Goal: Task Accomplishment & Management: Manage account settings

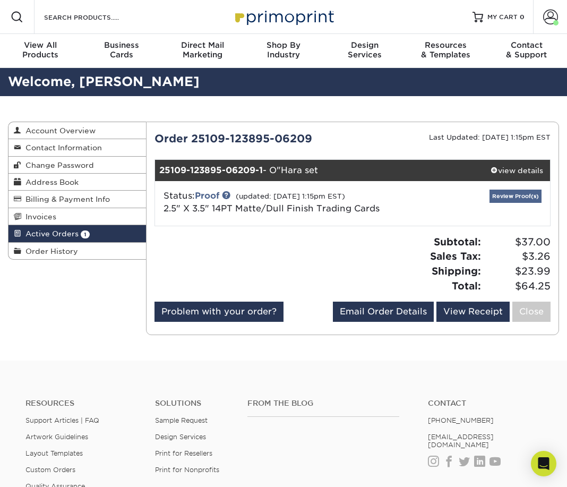
click at [517, 197] on link "Review Proof(s)" at bounding box center [515, 196] width 52 height 13
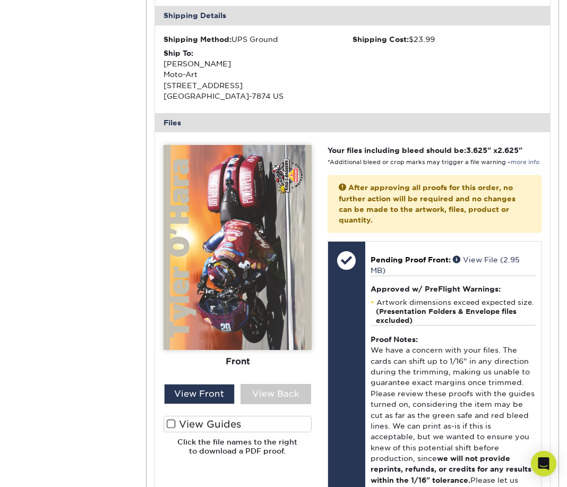
scroll to position [339, 0]
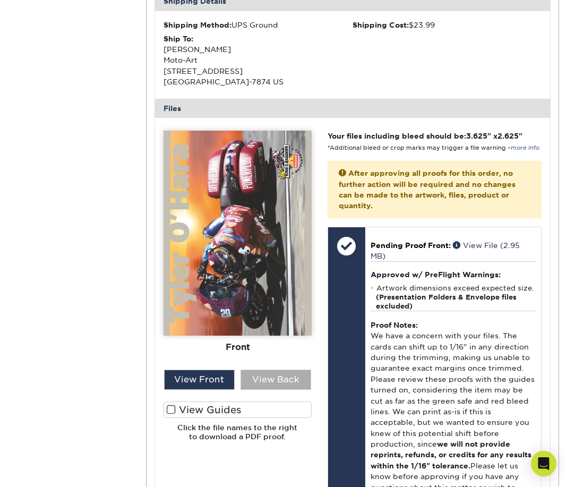
click at [287, 374] on div "View Back" at bounding box center [275, 379] width 71 height 20
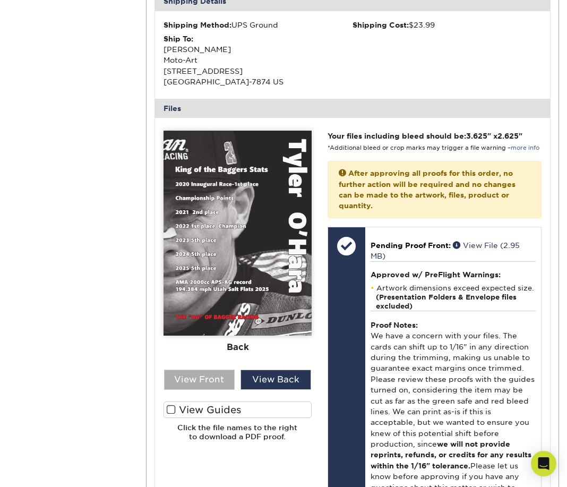
click at [223, 378] on div "View Front" at bounding box center [199, 379] width 71 height 20
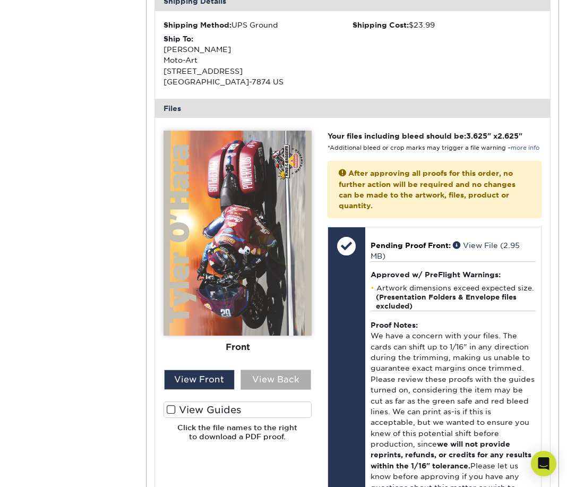
click at [261, 377] on div "View Back" at bounding box center [275, 379] width 71 height 20
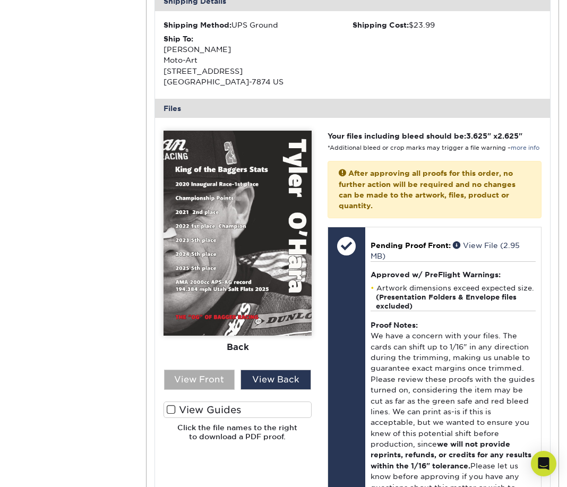
click at [219, 373] on div "View Front" at bounding box center [199, 379] width 71 height 20
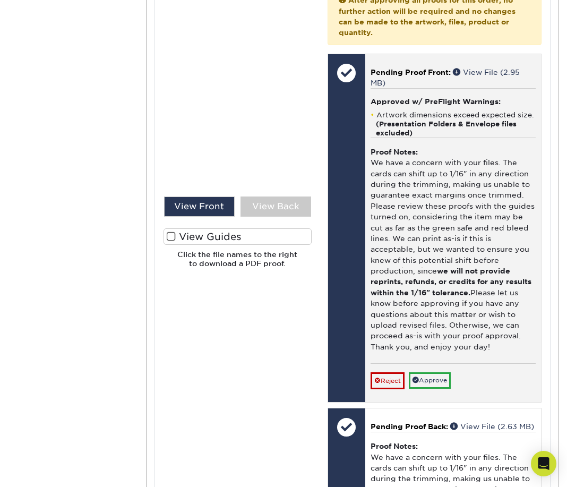
scroll to position [514, 0]
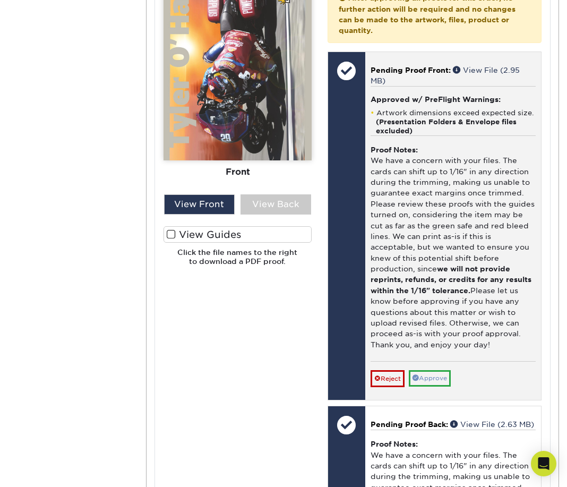
click at [433, 370] on link "Approve" at bounding box center [430, 378] width 42 height 16
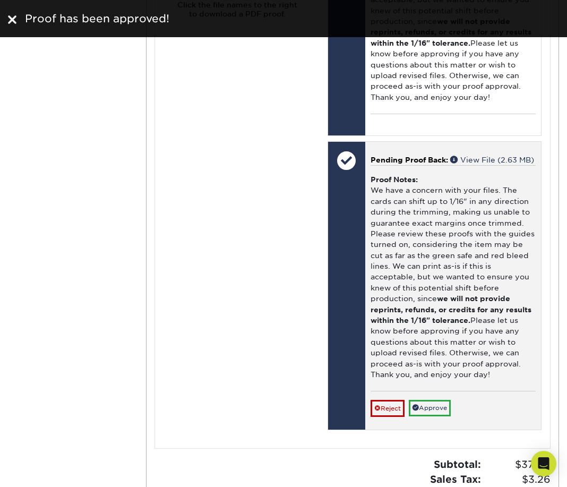
scroll to position [763, 0]
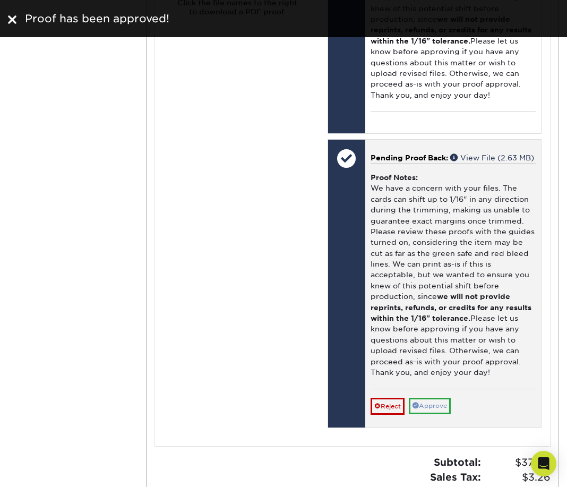
click at [438, 400] on link "Approve" at bounding box center [430, 406] width 42 height 16
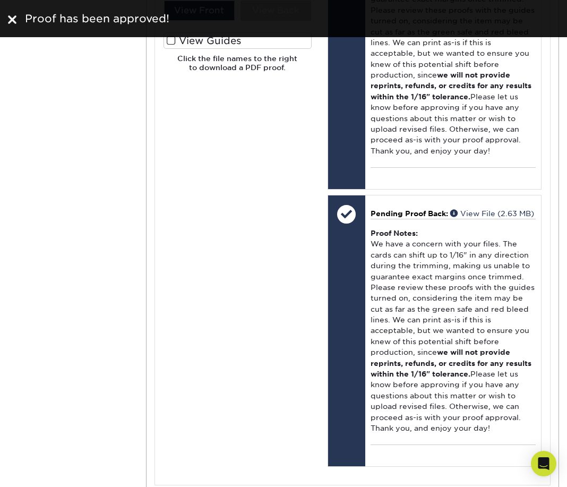
scroll to position [673, 0]
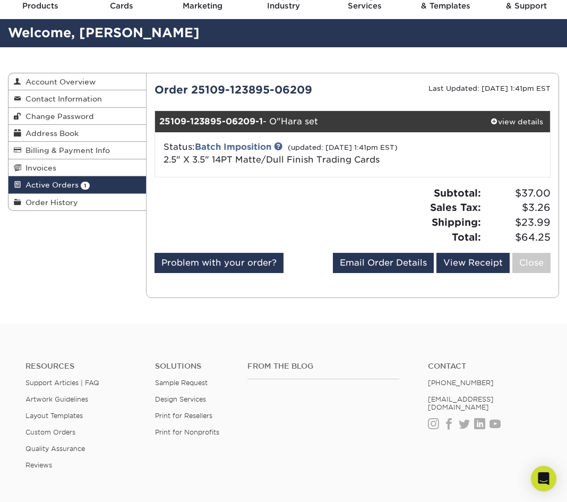
scroll to position [44, 0]
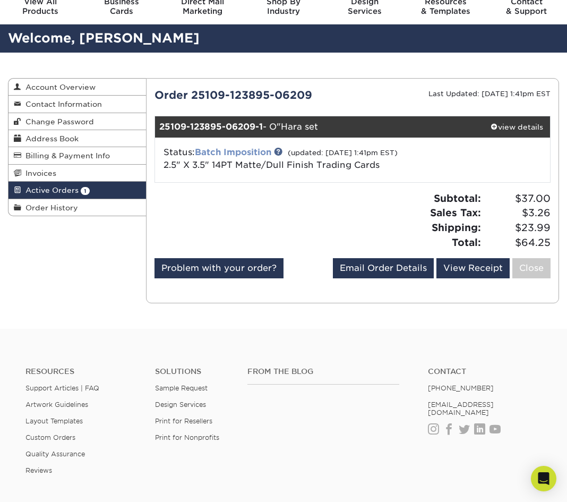
click at [259, 150] on link "Batch Imposition" at bounding box center [233, 152] width 76 height 10
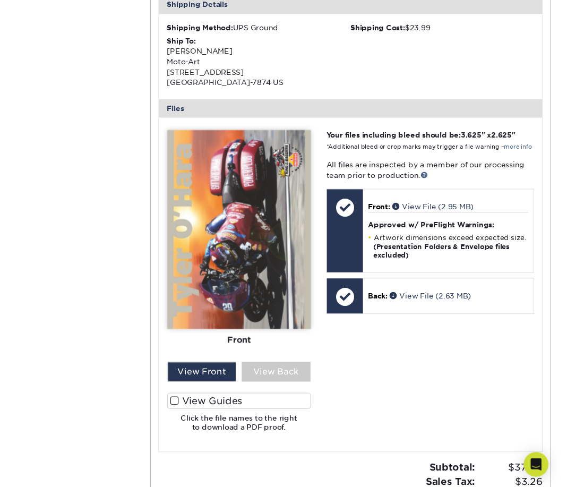
scroll to position [350, 0]
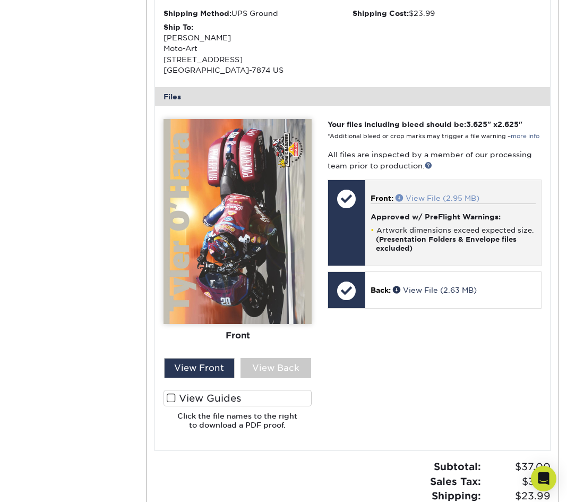
click at [417, 202] on link "View File (2.95 MB)" at bounding box center [437, 198] width 84 height 8
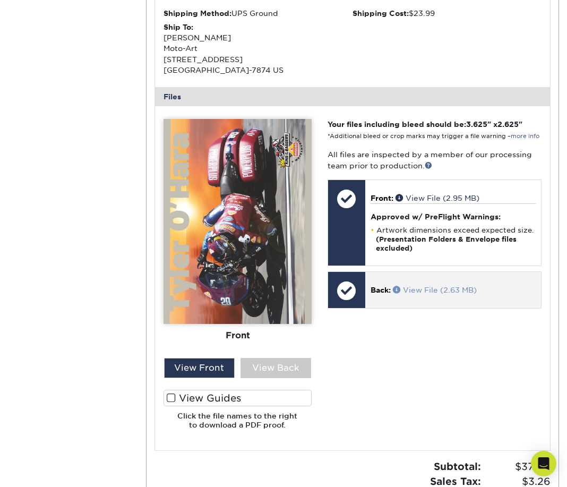
click at [407, 294] on link "View File (2.63 MB)" at bounding box center [435, 290] width 84 height 8
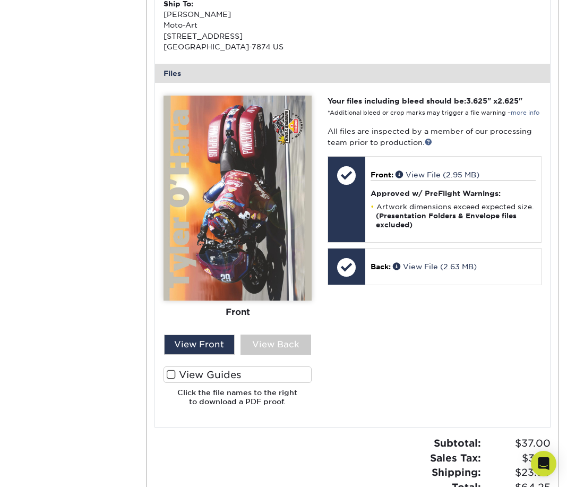
scroll to position [377, 0]
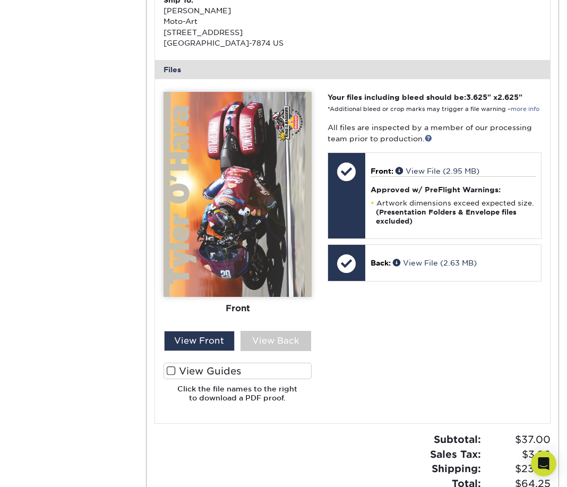
click at [216, 379] on label "View Guides" at bounding box center [237, 371] width 148 height 16
click at [0, 0] on input "View Guides" at bounding box center [0, 0] width 0 height 0
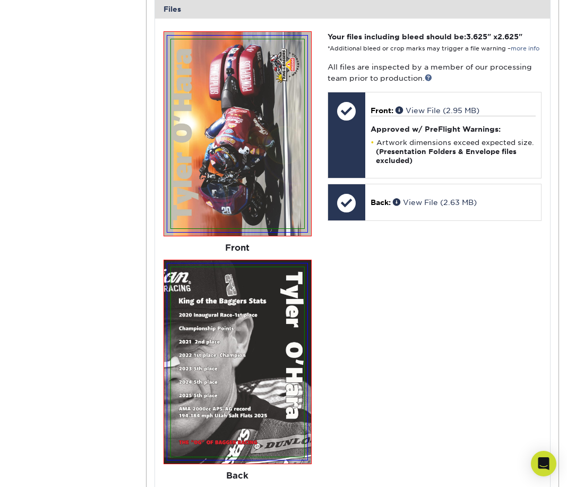
scroll to position [443, 0]
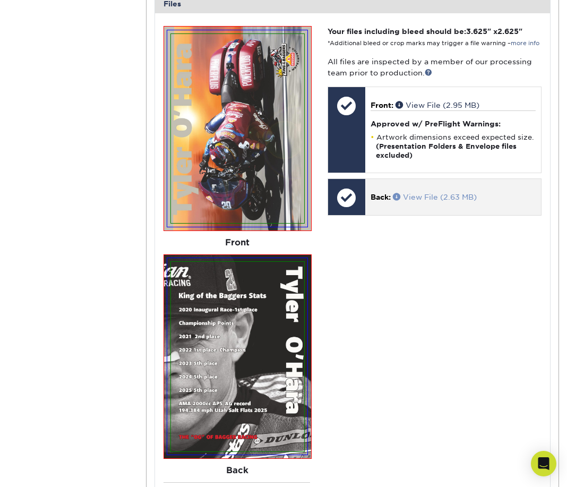
click at [402, 200] on span at bounding box center [398, 196] width 10 height 7
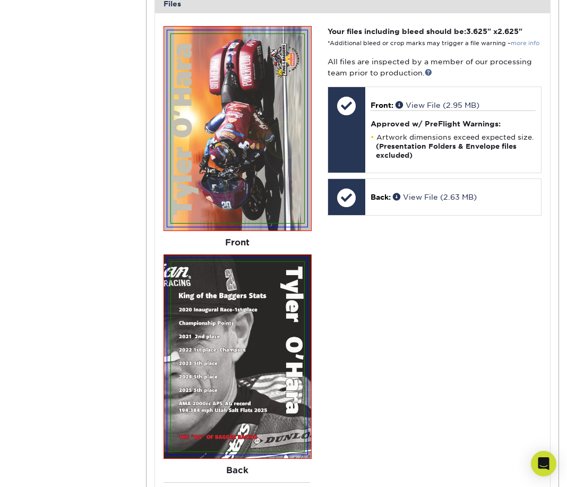
click at [526, 47] on link "more info" at bounding box center [525, 43] width 29 height 7
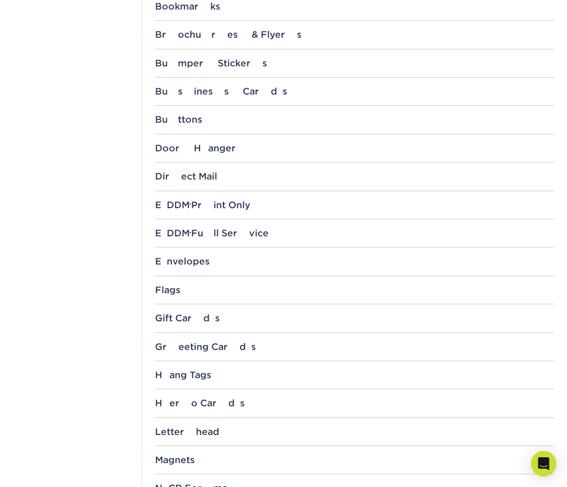
scroll to position [573, 0]
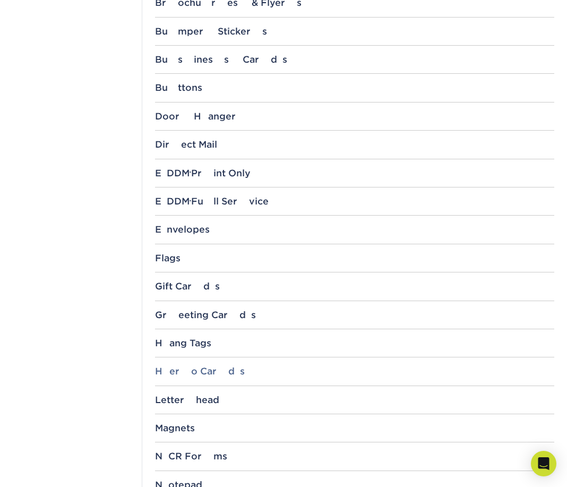
click at [217, 367] on div "Hero Cards" at bounding box center [354, 371] width 399 height 11
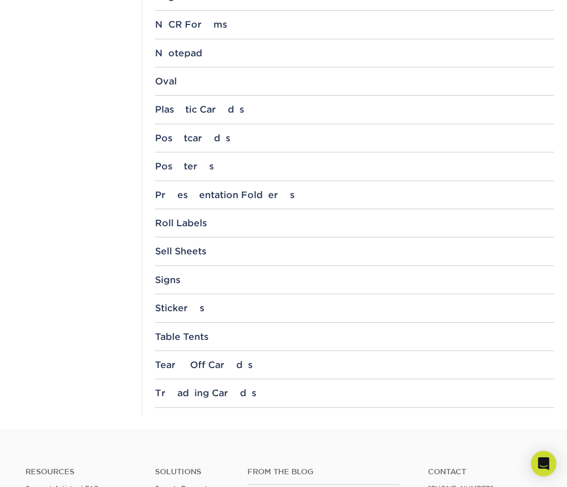
scroll to position [1105, 0]
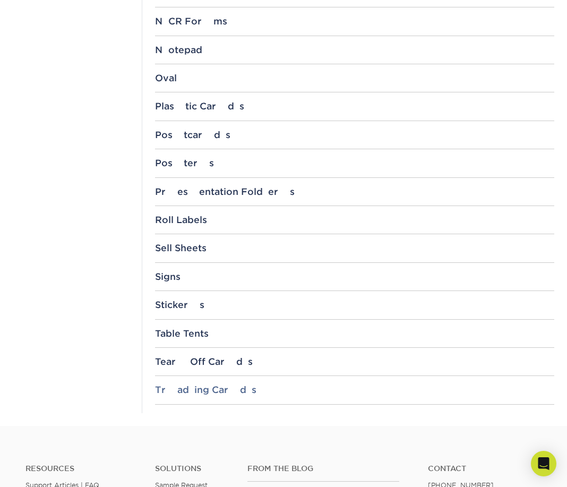
click at [214, 384] on div "Trading Cards" at bounding box center [354, 389] width 399 height 11
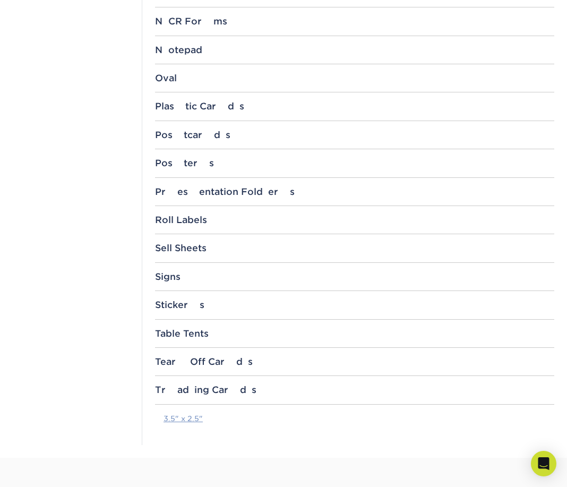
click at [194, 414] on link "3.5" x 2.5"" at bounding box center [182, 418] width 39 height 8
